Goal: Information Seeking & Learning: Check status

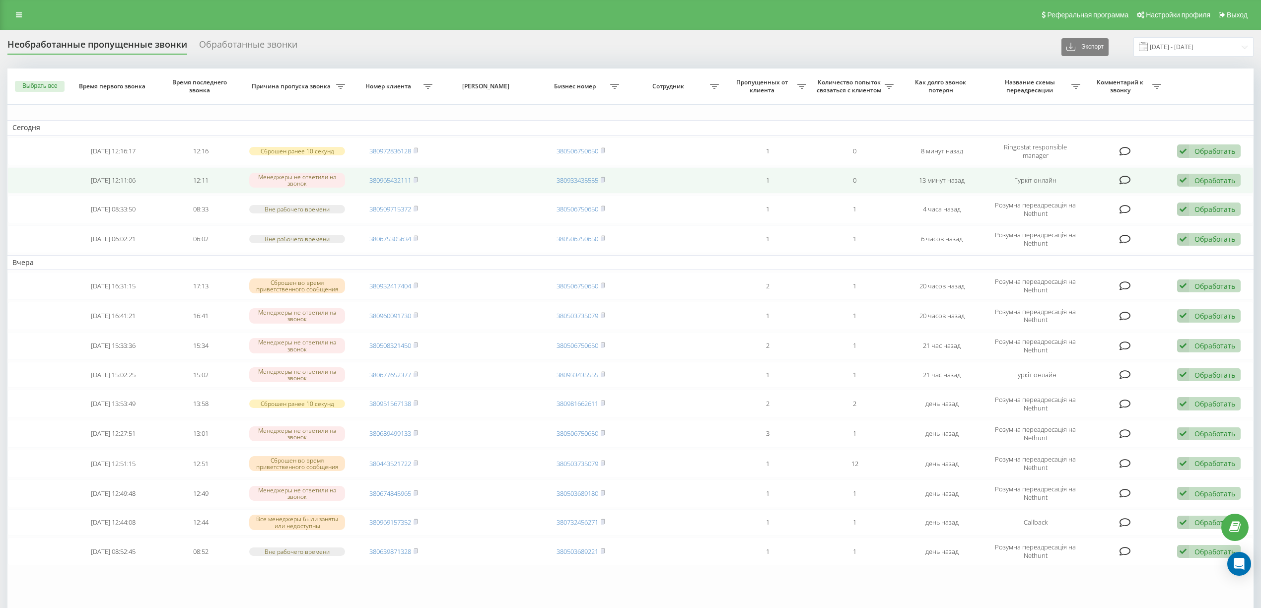
click at [417, 175] on td "380965432111" at bounding box center [393, 180] width 87 height 26
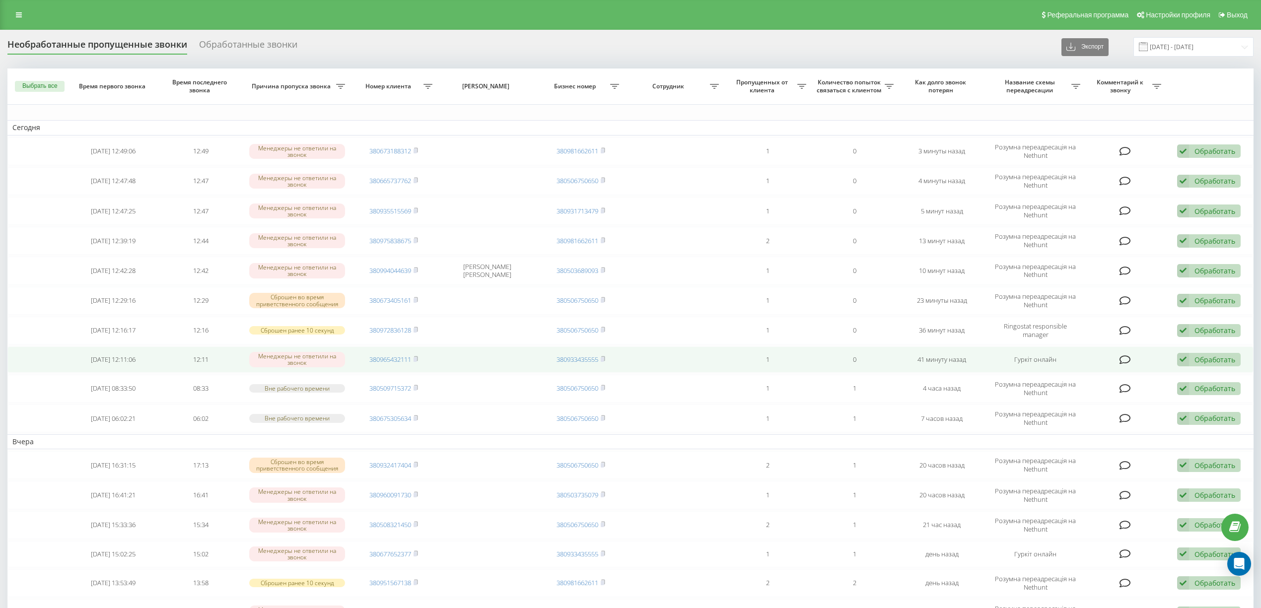
click at [419, 360] on td "380965432111" at bounding box center [393, 359] width 87 height 26
click at [417, 358] on icon at bounding box center [415, 358] width 3 height 4
drag, startPoint x: 418, startPoint y: 362, endPoint x: 409, endPoint y: 368, distance: 10.7
click at [417, 362] on icon at bounding box center [415, 359] width 4 height 6
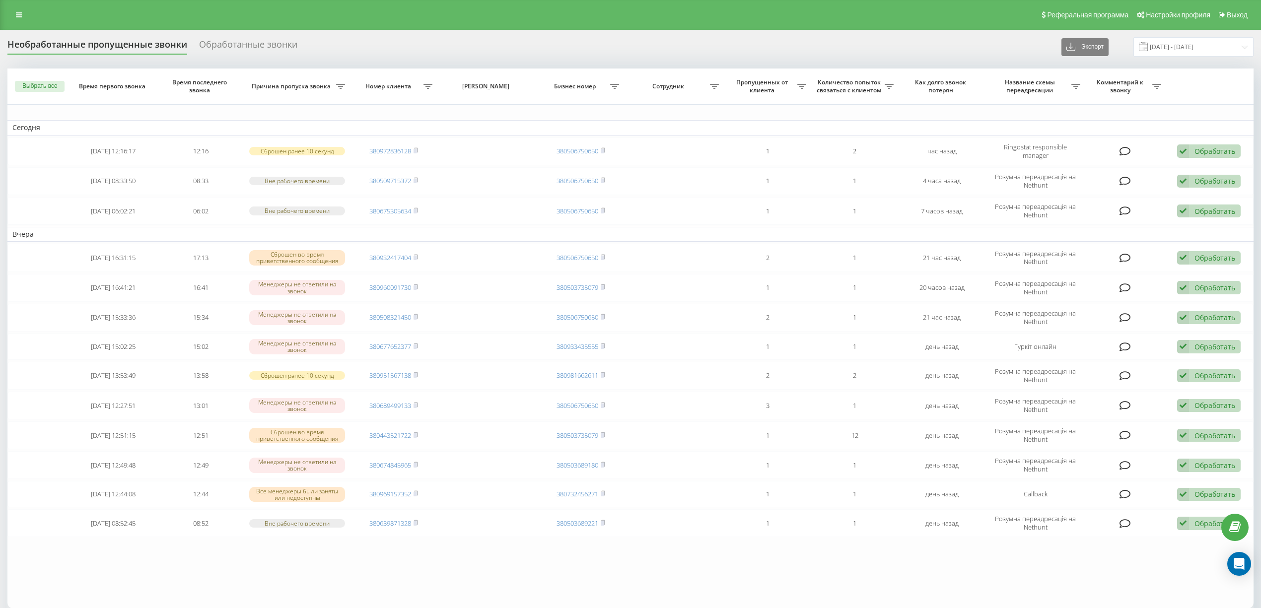
click at [12, 7] on div "Реферальная программа Настройки профиля Выход" at bounding box center [630, 15] width 1261 height 30
click at [20, 20] on link at bounding box center [19, 15] width 18 height 14
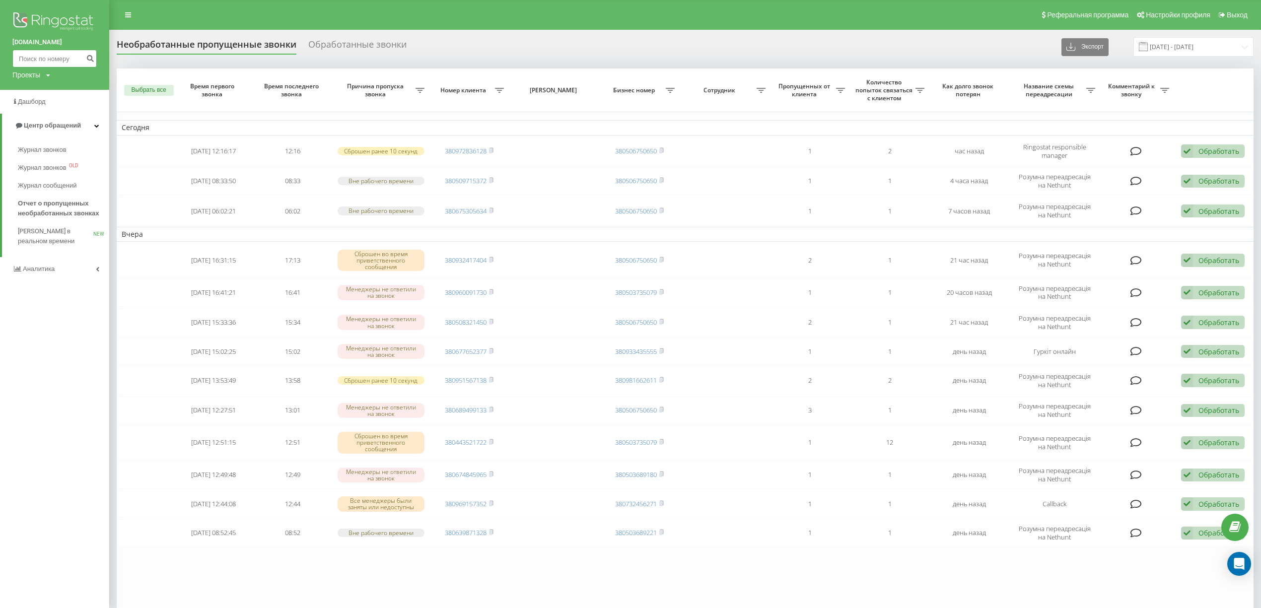
click at [51, 55] on input at bounding box center [54, 59] width 84 height 18
paste input "0978550731"
type input "0978550731"
click at [86, 58] on icon "submit" at bounding box center [90, 57] width 8 height 6
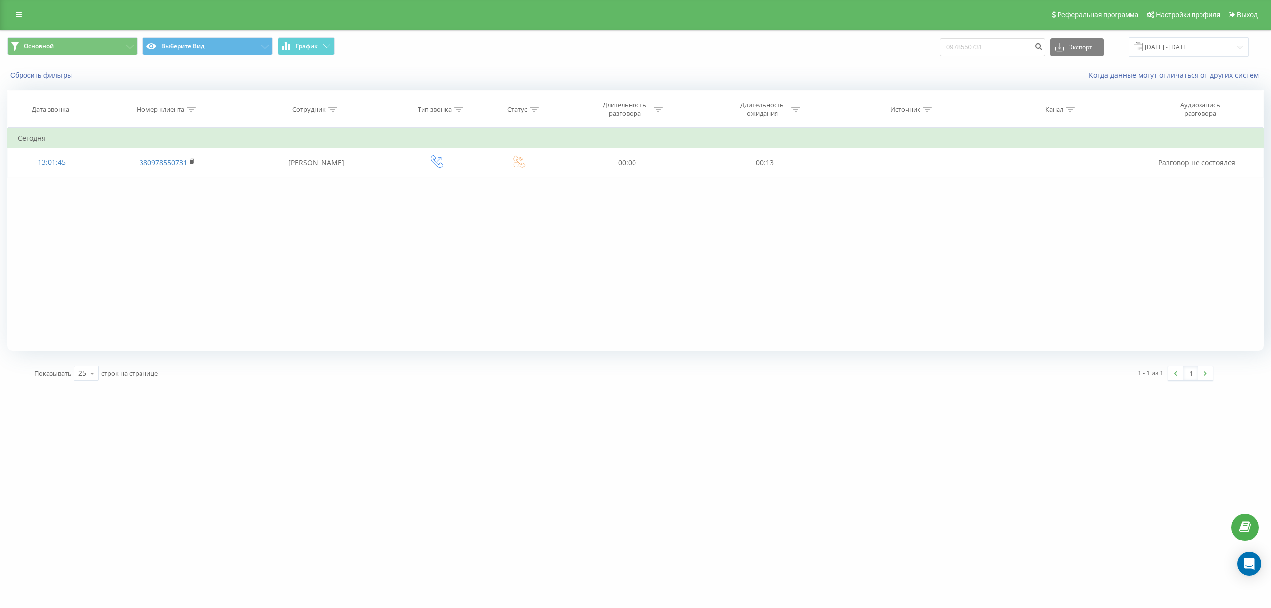
drag, startPoint x: 221, startPoint y: 257, endPoint x: 227, endPoint y: 257, distance: 6.0
click at [221, 257] on div "Фильтровать по условию Содержит Отмена OK Фильтровать по условию Содержит Отмен…" at bounding box center [635, 239] width 1256 height 223
